Goal: Task Accomplishment & Management: Manage account settings

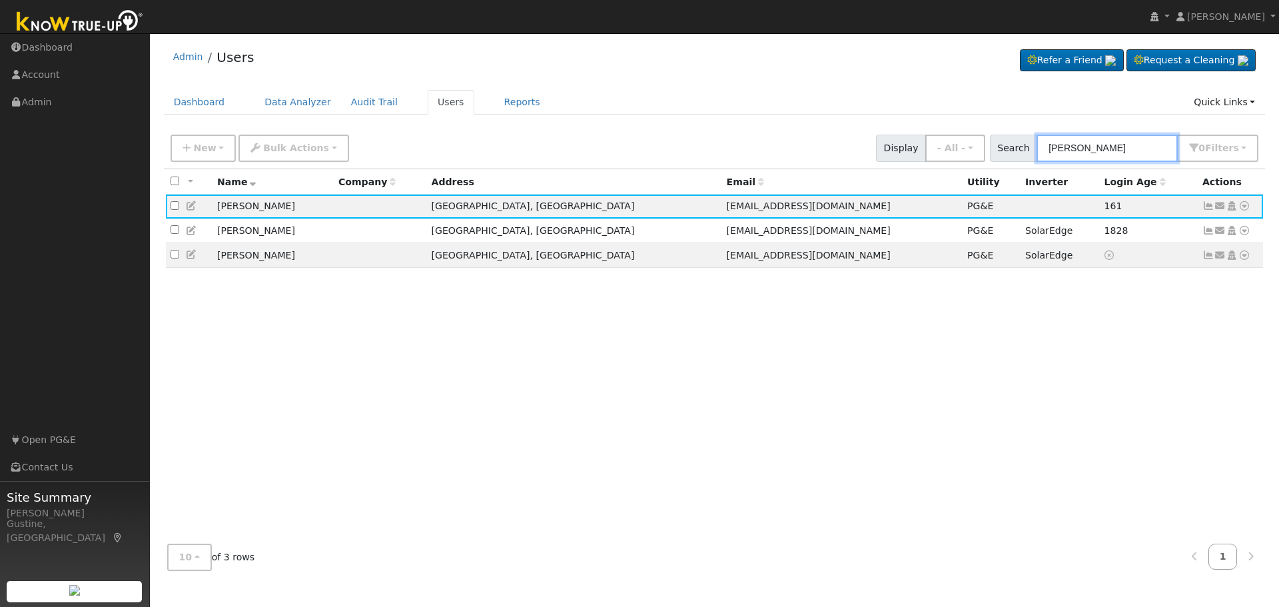
click at [1147, 147] on input "[PERSON_NAME]" at bounding box center [1106, 148] width 141 height 27
click at [1146, 151] on input "[PERSON_NAME]" at bounding box center [1106, 148] width 141 height 27
paste input "[PERSON_NAME] & [PERSON_NAME]"
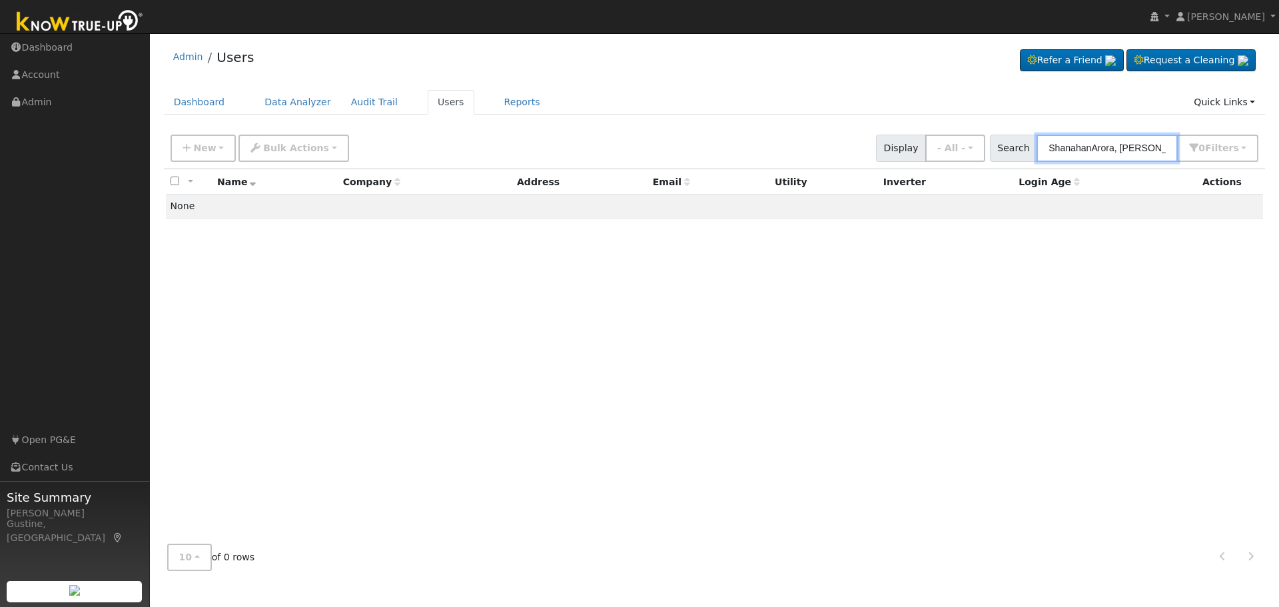
drag, startPoint x: 1086, startPoint y: 151, endPoint x: 762, endPoint y: 135, distance: 324.1
click at [772, 137] on div "New Add User Quick Add Quick Connect Quick Convert Lead Bulk Actions Send Email…" at bounding box center [714, 146] width 1093 height 32
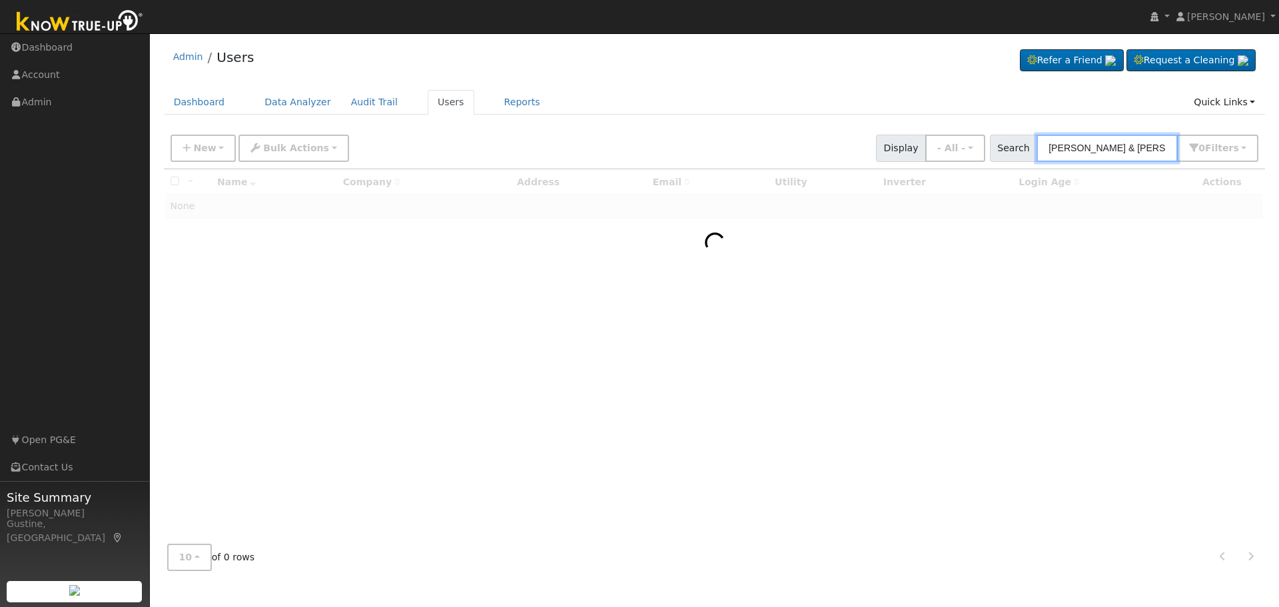
drag, startPoint x: 1086, startPoint y: 149, endPoint x: 911, endPoint y: 141, distance: 176.0
click at [911, 141] on div "New Add User Quick Add Quick Connect Quick Convert Lead Bulk Actions Send Email…" at bounding box center [714, 146] width 1093 height 32
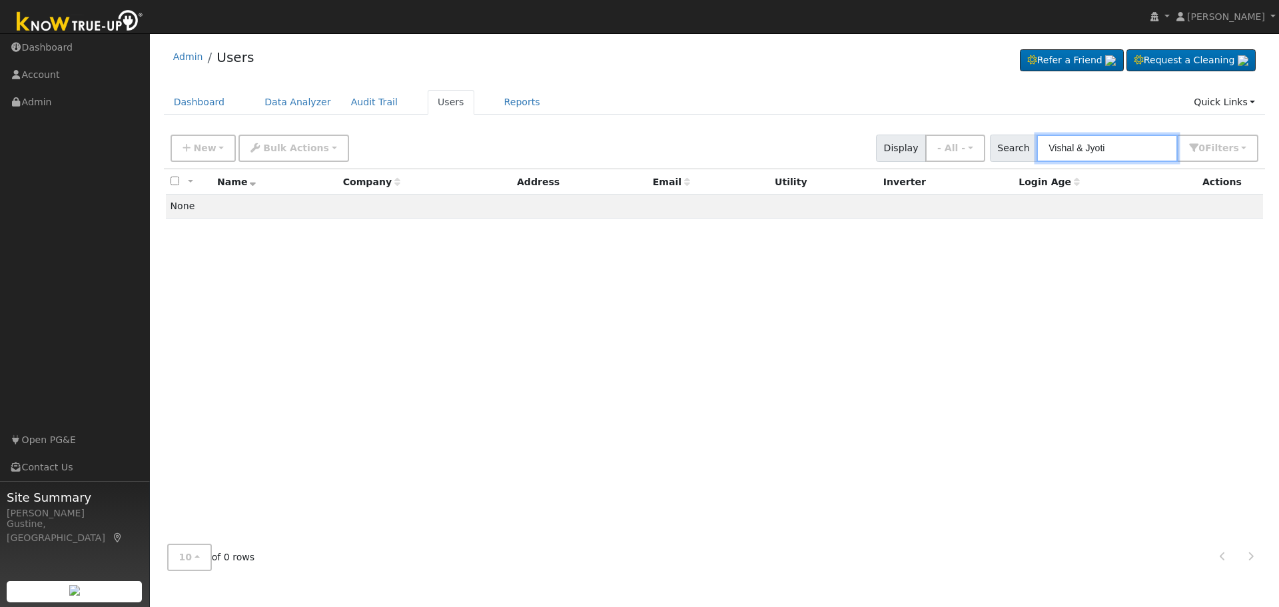
click at [1098, 149] on input "Vishal & Jyoti" at bounding box center [1106, 148] width 141 height 27
click at [1091, 145] on input "Vishal & Jyoti" at bounding box center [1106, 148] width 141 height 27
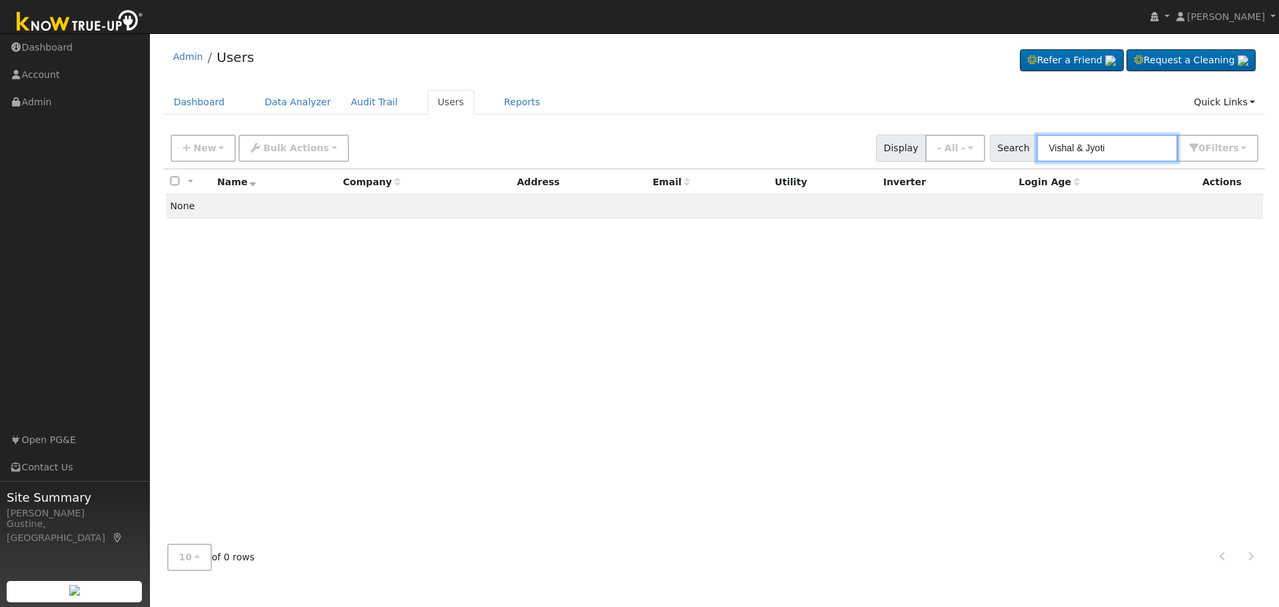
click at [1091, 145] on input "Vishal & Jyoti" at bounding box center [1106, 148] width 141 height 27
click at [1160, 141] on input "Vishal & Jyoti" at bounding box center [1106, 148] width 141 height 27
paste input "Arora,"
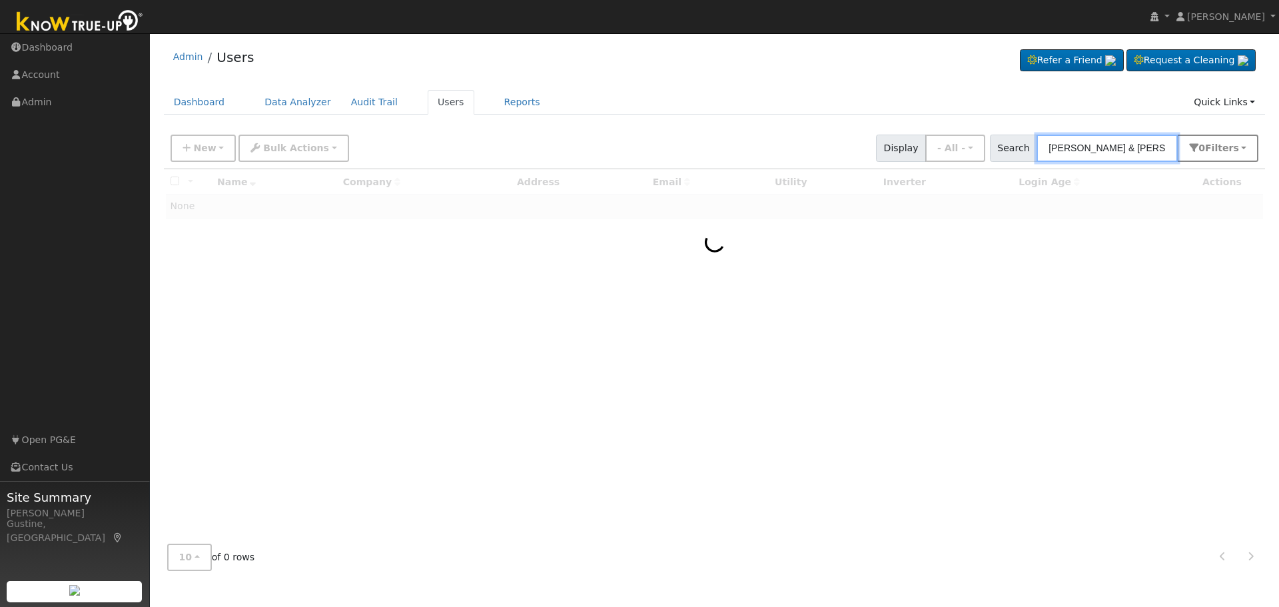
drag, startPoint x: 1081, startPoint y: 157, endPoint x: 1228, endPoint y: 156, distance: 147.2
click at [1228, 156] on div "Search [PERSON_NAME] & [PERSON_NAME] 0 Filter s Role Show - All - Show Leads Ad…" at bounding box center [1124, 148] width 269 height 27
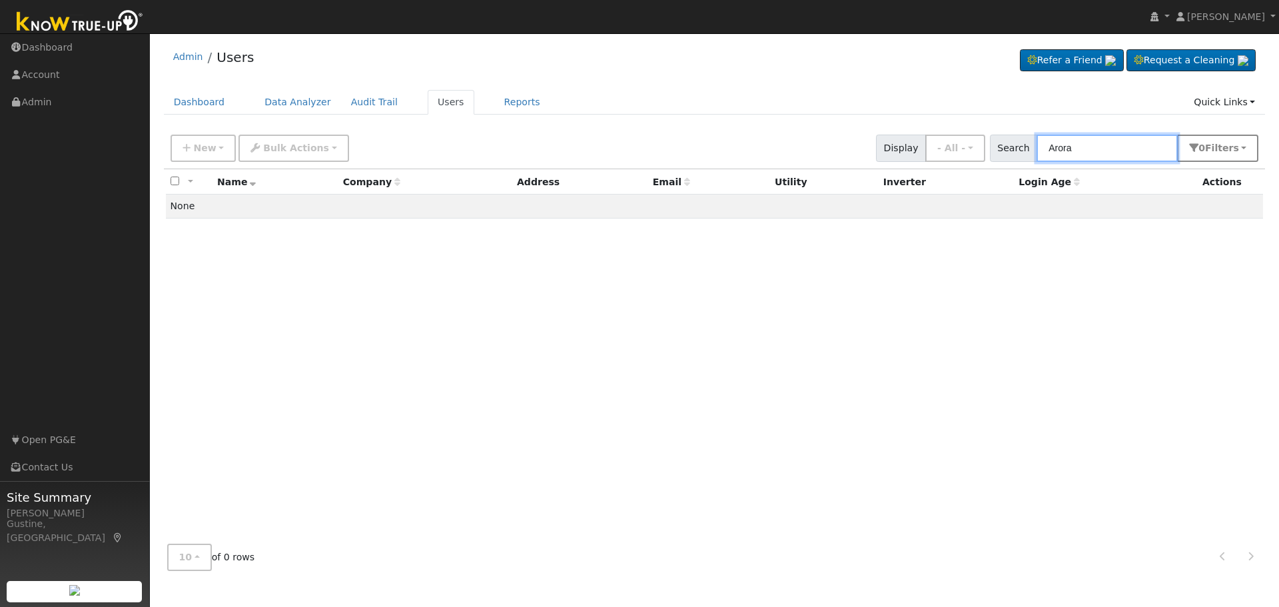
type input "Arora"
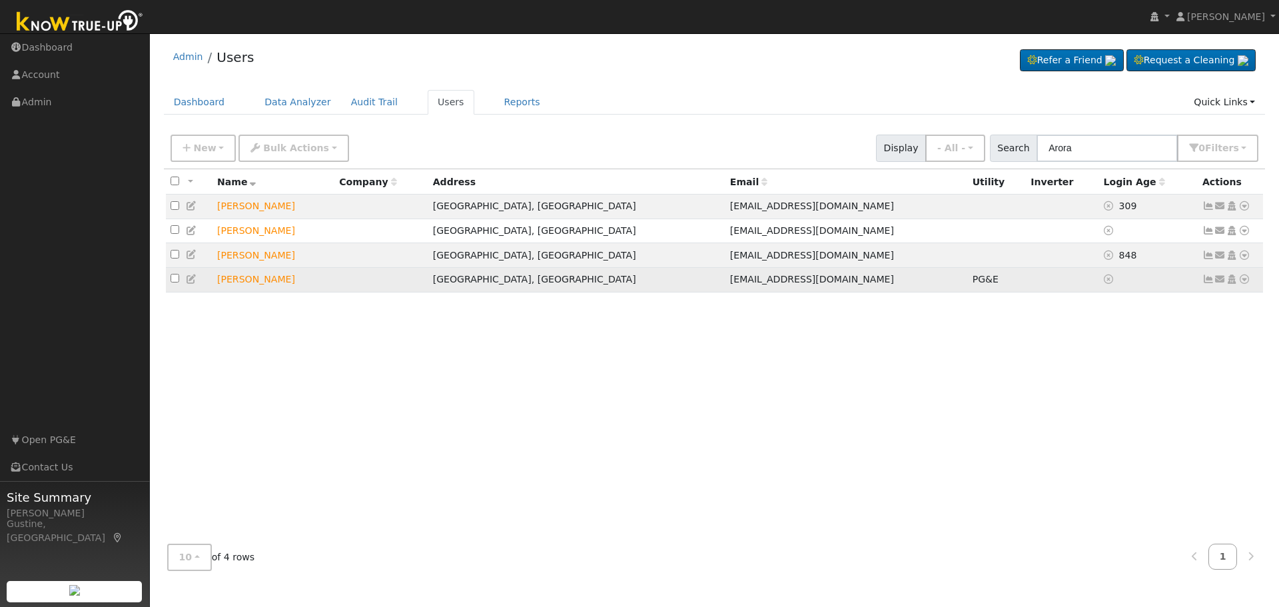
click at [1207, 281] on icon at bounding box center [1208, 278] width 12 height 9
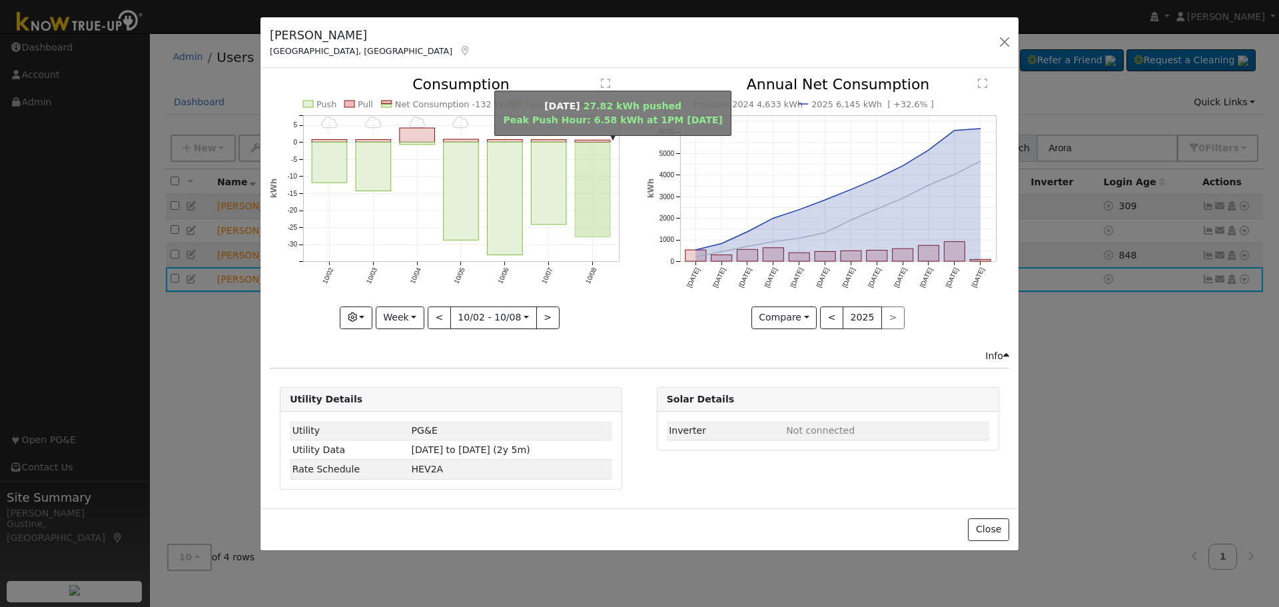
click at [593, 204] on rect "onclick=""" at bounding box center [593, 190] width 35 height 95
type input "[DATE]"
